Goal: Check status: Check status

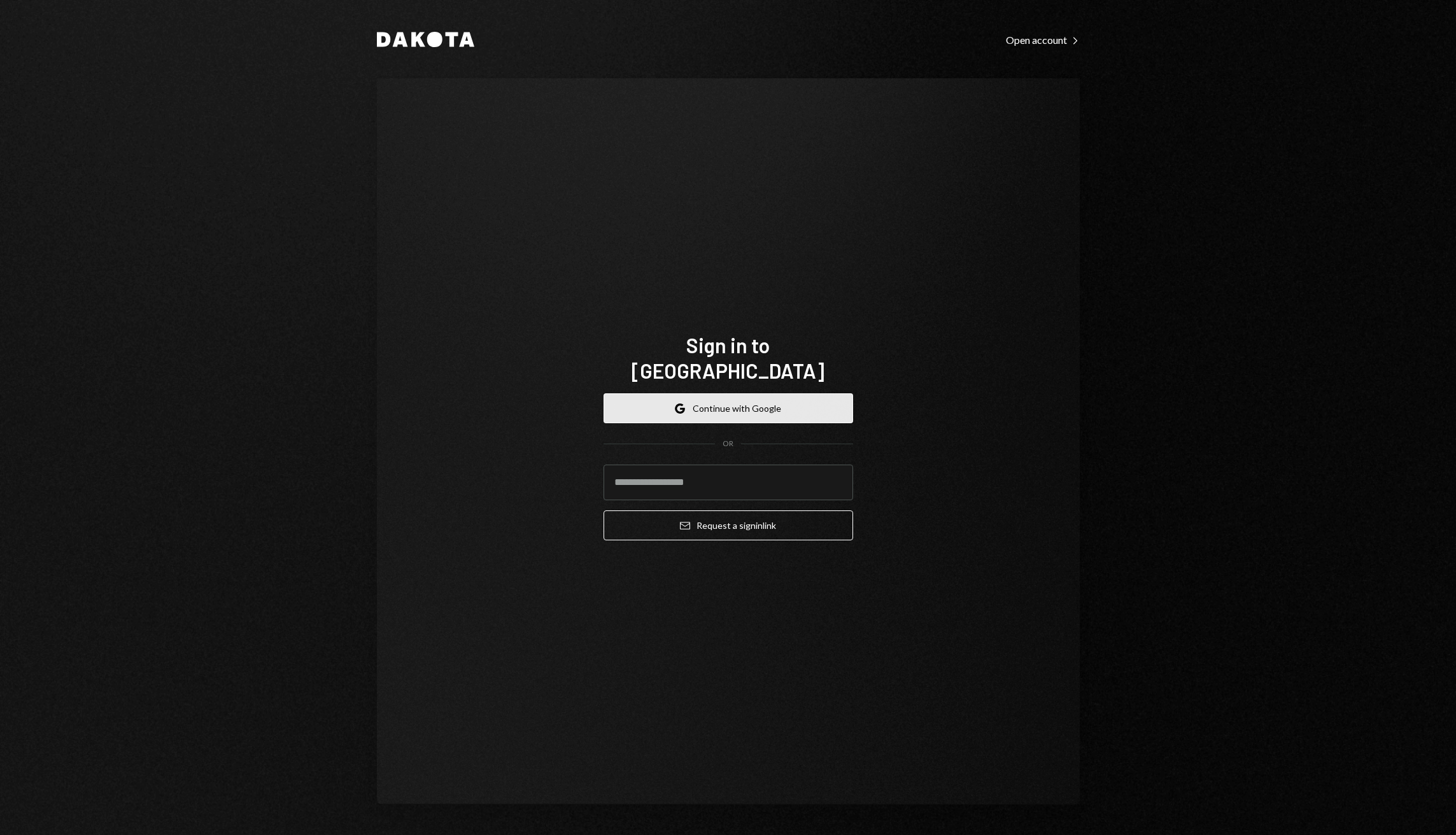
click at [695, 394] on button "Google Continue with Google" at bounding box center [728, 408] width 249 height 30
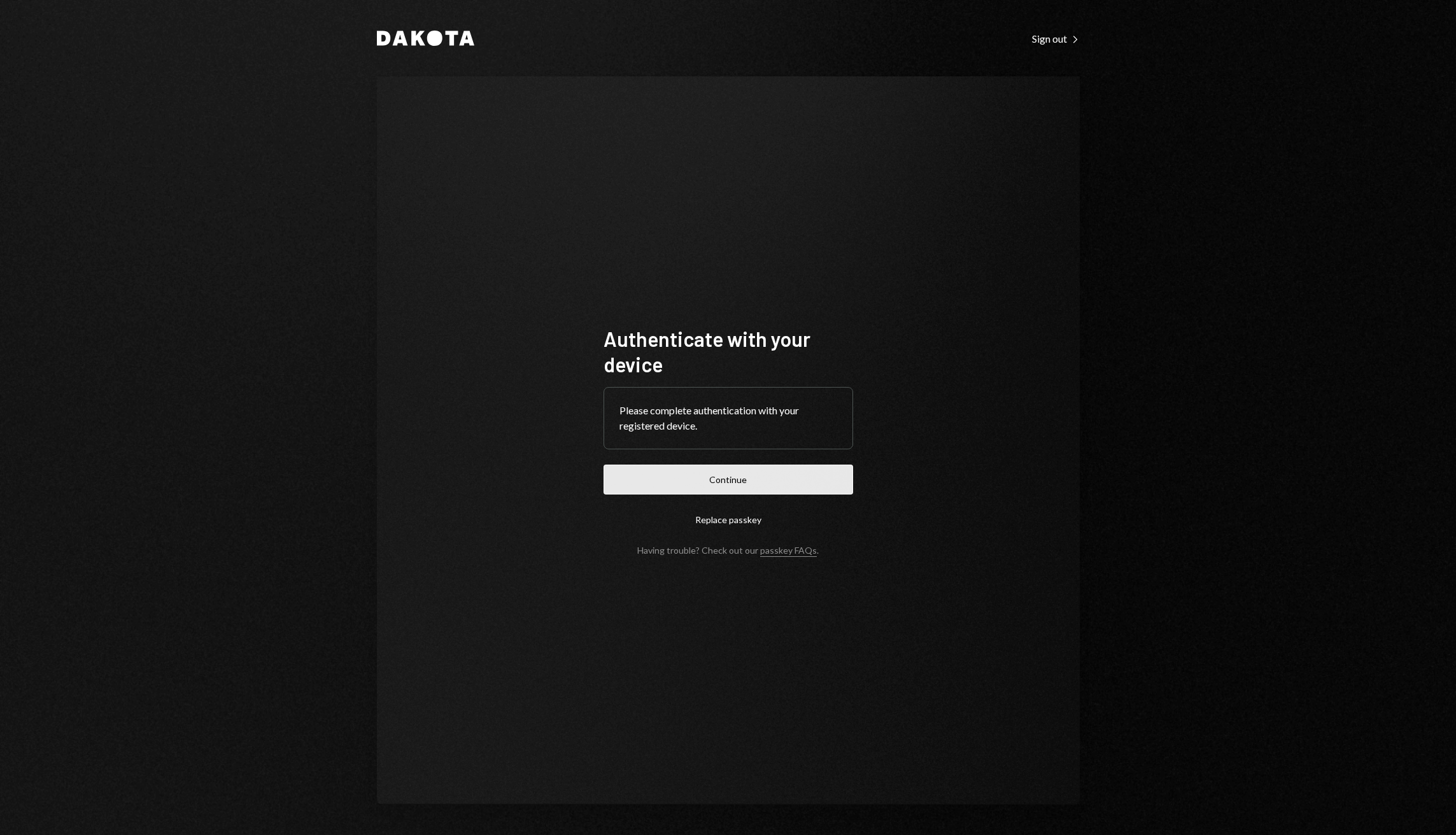
click at [705, 483] on button "Continue" at bounding box center [728, 480] width 249 height 30
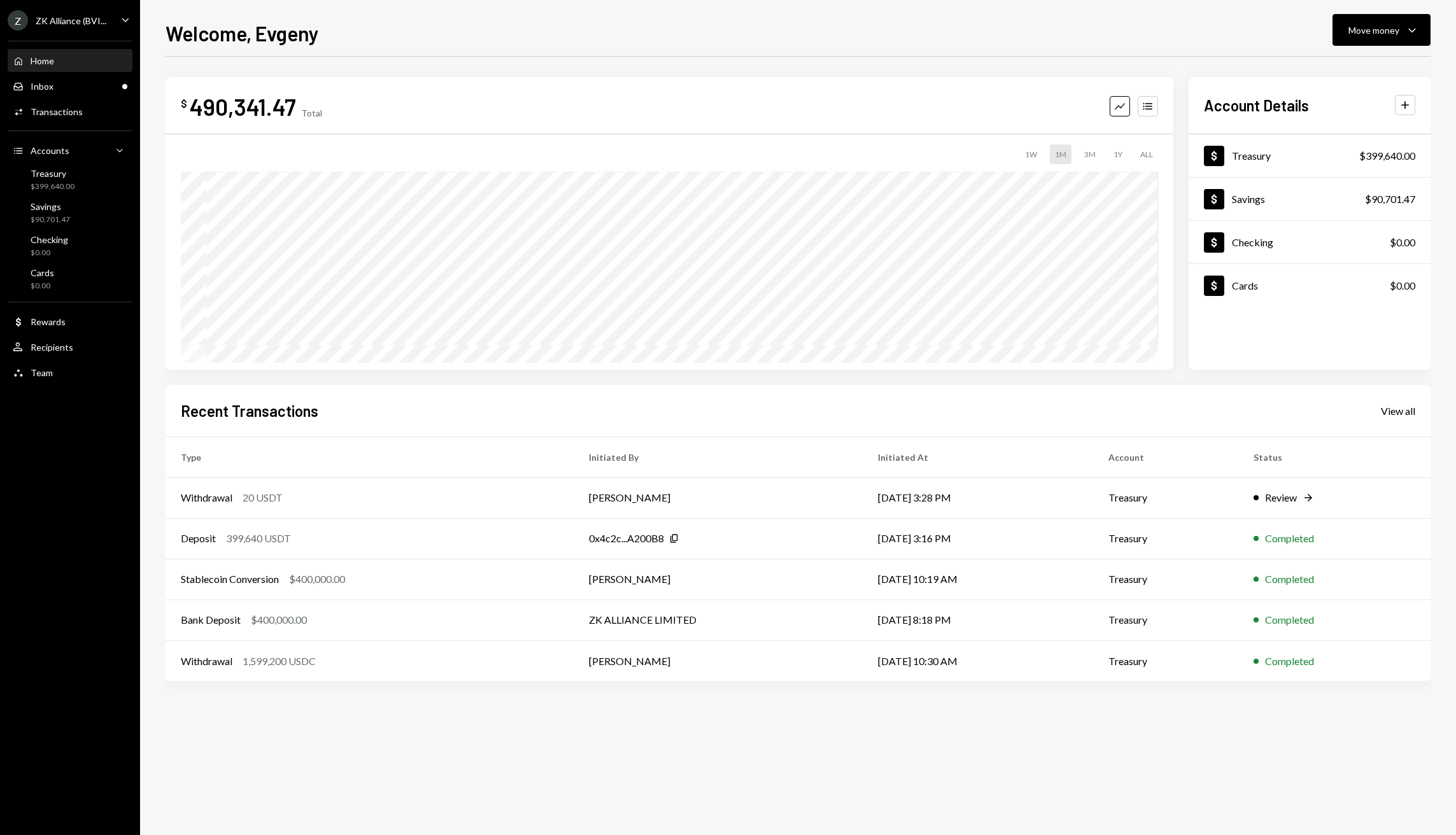
click at [82, 98] on div "Home Home Inbox Inbox Activities Transactions Accounts Accounts Caret Down Trea…" at bounding box center [70, 209] width 140 height 353
click at [83, 93] on div "Inbox Inbox" at bounding box center [70, 87] width 115 height 21
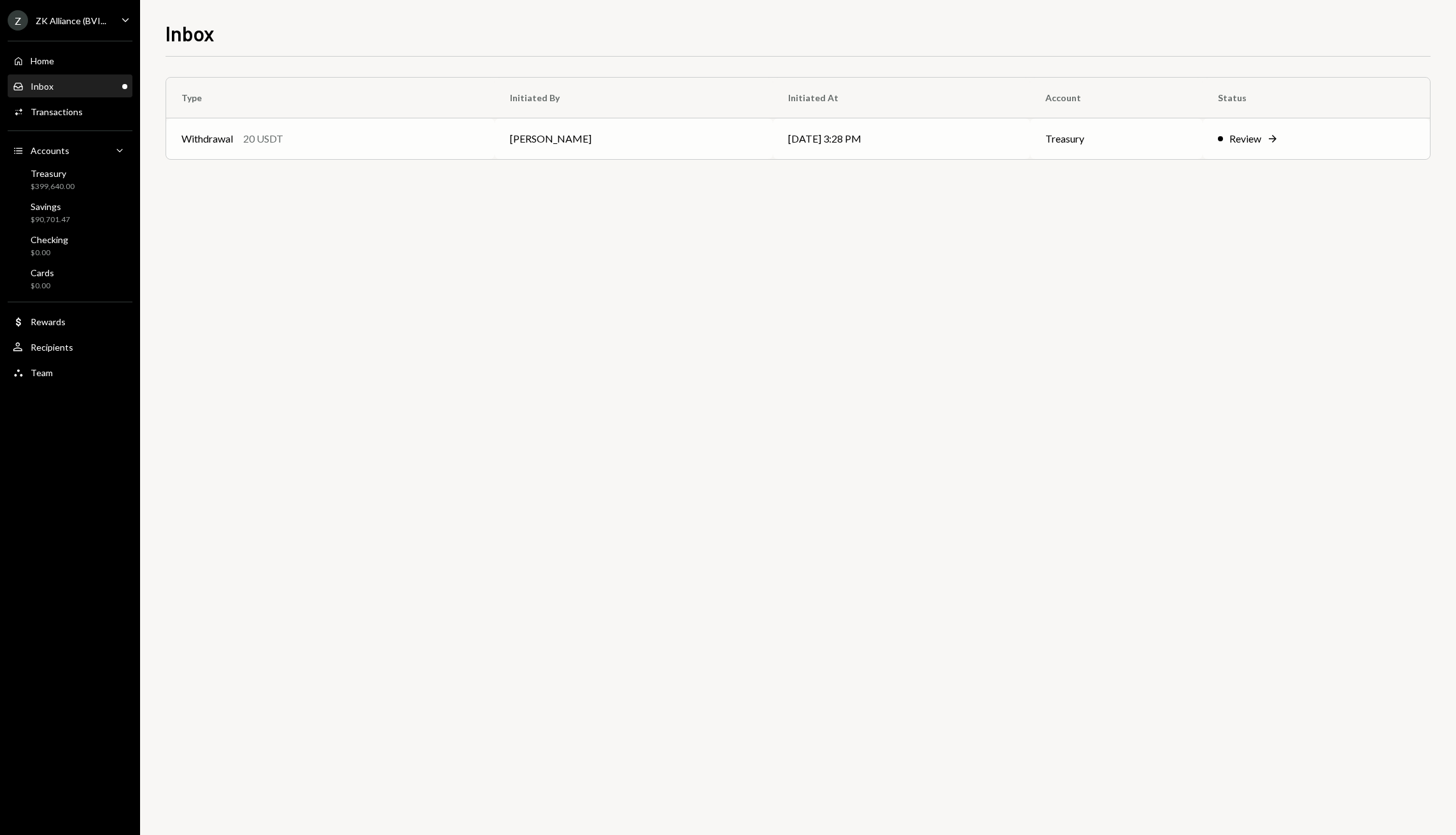
click at [410, 152] on td "Withdrawal 20 USDT" at bounding box center [330, 138] width 329 height 41
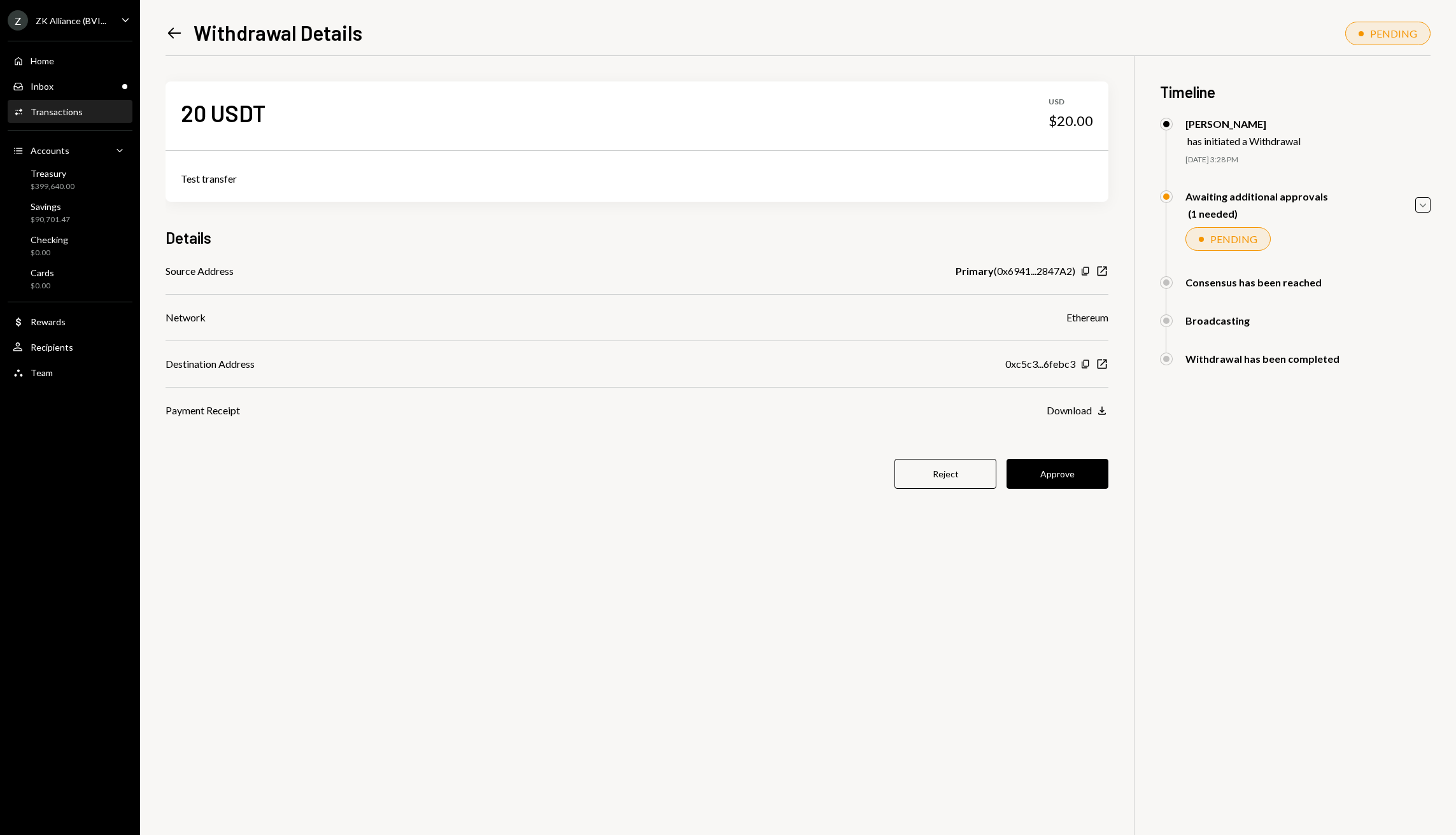
click at [1039, 369] on div "0xc5c3...6febc3" at bounding box center [1040, 364] width 70 height 15
click at [1006, 373] on div "Source Address Primary ( 0x6941...2847A2 ) Copy New Window Network Ethereum Des…" at bounding box center [637, 341] width 942 height 155
click at [1077, 480] on button "Approve" at bounding box center [1057, 474] width 102 height 30
